Goal: Task Accomplishment & Management: Manage account settings

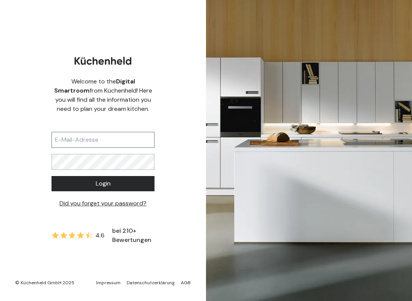
click at [118, 148] on input "text" at bounding box center [102, 140] width 103 height 16
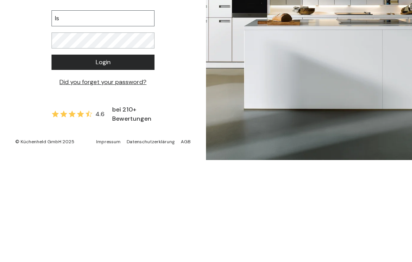
type input "I"
click at [125, 156] on button "Login" at bounding box center [102, 163] width 103 height 15
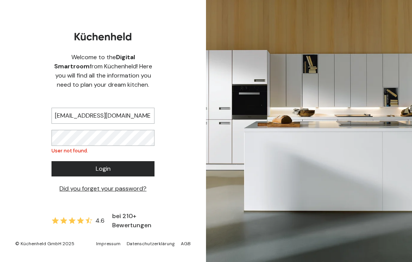
click at [108, 164] on span "Login" at bounding box center [103, 168] width 15 height 9
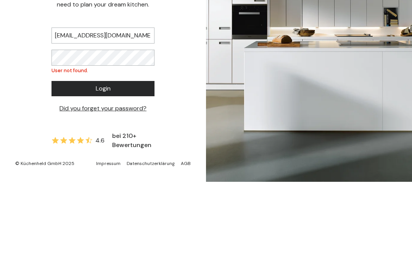
click at [126, 161] on button "Login" at bounding box center [102, 168] width 103 height 15
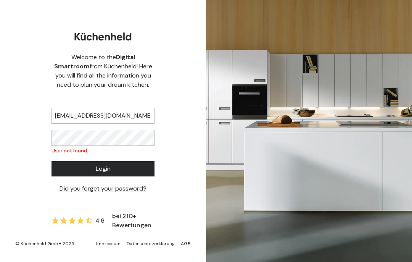
click at [117, 161] on button "Login" at bounding box center [102, 168] width 103 height 15
click at [129, 108] on input "[EMAIL_ADDRESS][DOMAIN_NAME]" at bounding box center [102, 116] width 103 height 16
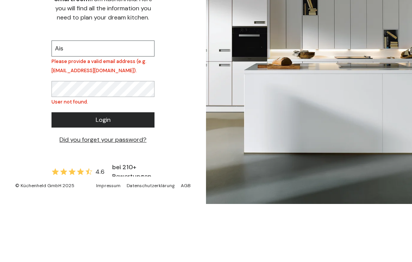
type input "Ai"
type input "A"
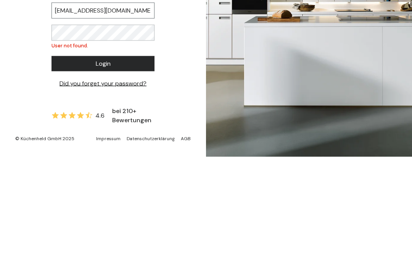
type input "[EMAIL_ADDRESS][DOMAIN_NAME]"
click at [140, 161] on button "Login" at bounding box center [102, 168] width 103 height 15
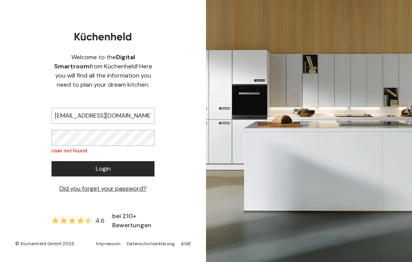
click at [119, 161] on button "Login" at bounding box center [102, 168] width 103 height 15
click at [68, 161] on button "Login" at bounding box center [102, 168] width 103 height 15
